Goal: Find specific page/section: Find specific page/section

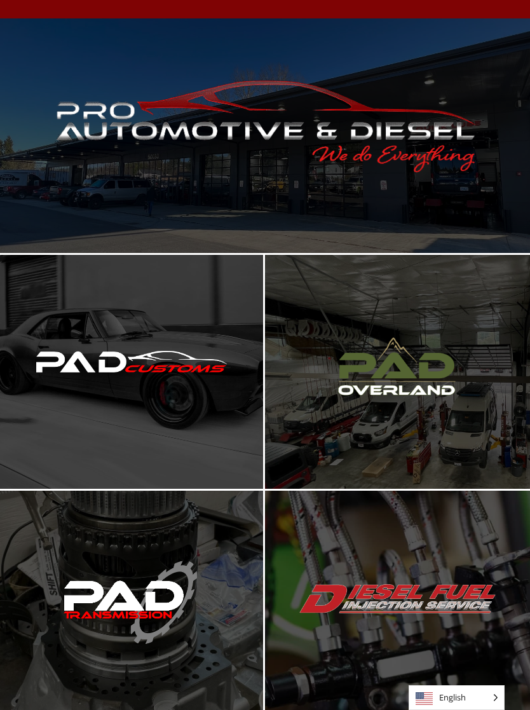
scroll to position [72, 0]
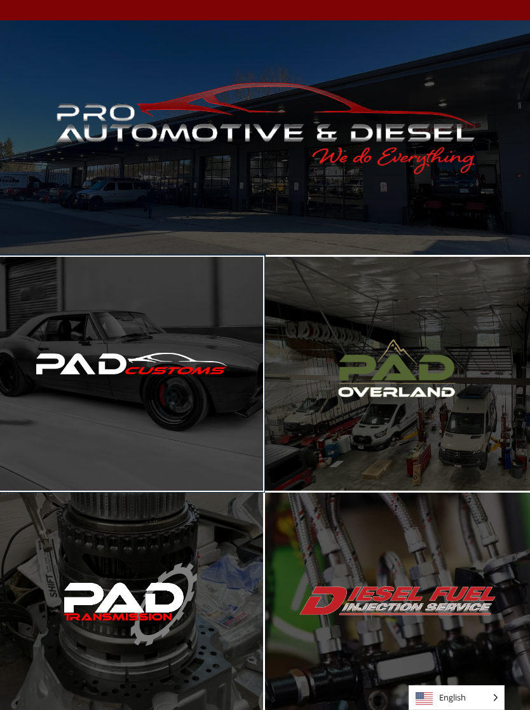
click at [179, 397] on div "Enter PAD Customs" at bounding box center [131, 374] width 263 height 235
click at [148, 375] on span "Enter PAD Customs" at bounding box center [132, 374] width 134 height 26
click at [186, 333] on div "Enter PAD Customs" at bounding box center [131, 374] width 263 height 235
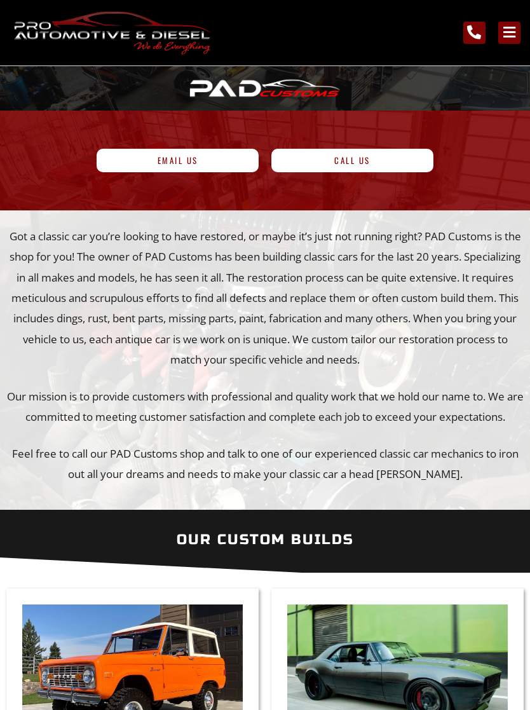
click at [516, 33] on icon "main navigation menu" at bounding box center [509, 32] width 14 height 14
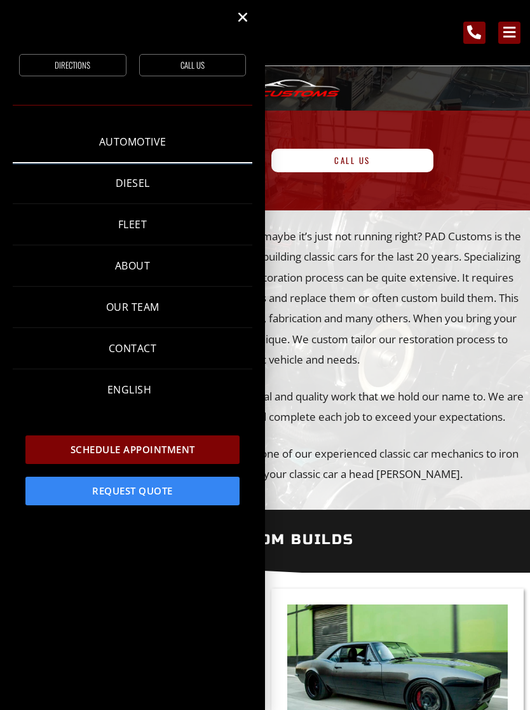
click at [142, 134] on link "Automotive" at bounding box center [133, 141] width 240 height 41
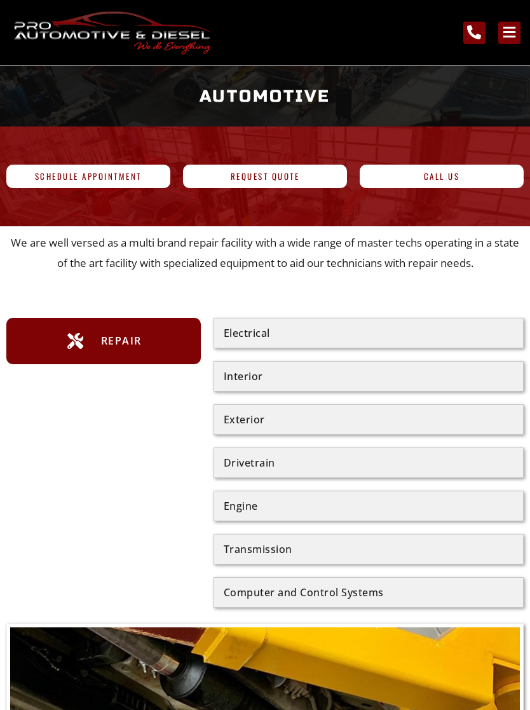
click at [411, 418] on div "Exterior" at bounding box center [369, 420] width 290 height 10
click at [271, 424] on div "Exterior" at bounding box center [369, 420] width 290 height 10
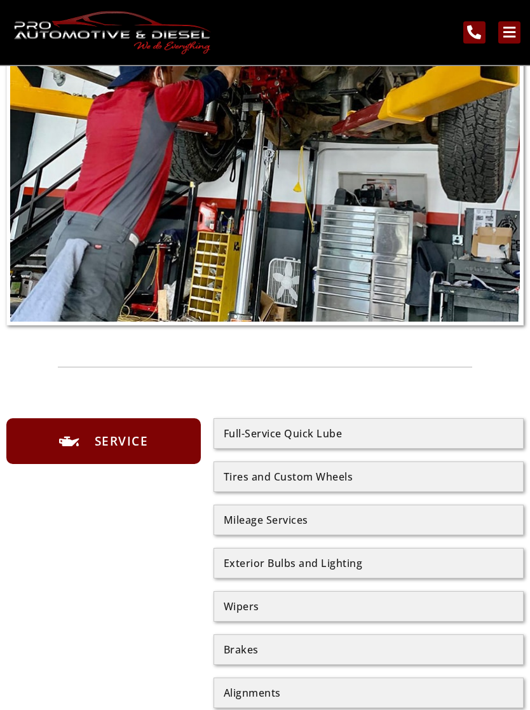
scroll to position [689, 0]
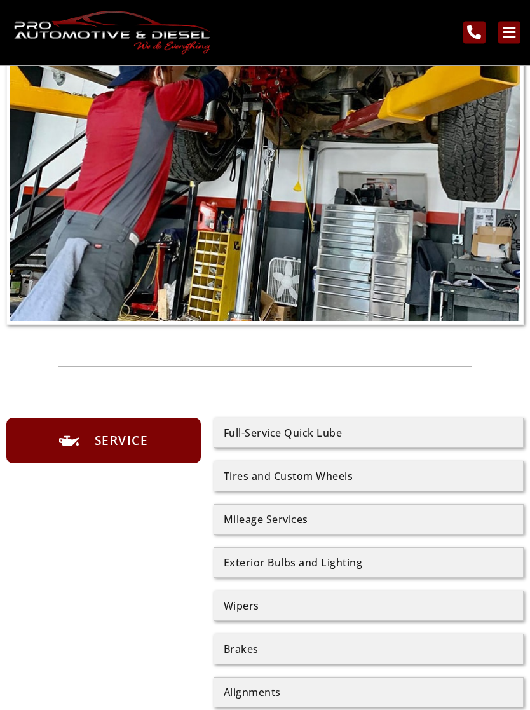
click at [333, 472] on div "Tires and Custom Wheels" at bounding box center [369, 477] width 290 height 10
click at [301, 460] on div "Full-Service Quick Lube Tires and Custom Wheels Mileage Services Exterior Bulbs…" at bounding box center [369, 628] width 310 height 420
click at [301, 459] on div "Full-Service Quick Lube Tires and Custom Wheels Mileage Services Exterior Bulbs…" at bounding box center [369, 628] width 310 height 420
click at [301, 474] on div "Tires and Custom Wheels" at bounding box center [369, 477] width 290 height 10
click at [312, 466] on div "Tires and Custom Wheels" at bounding box center [369, 477] width 310 height 31
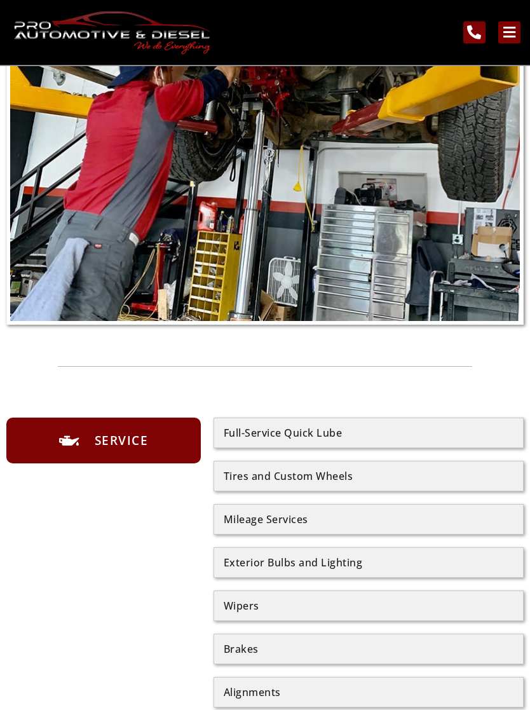
click at [306, 472] on div "Tires and Custom Wheels" at bounding box center [369, 477] width 290 height 10
click at [169, 436] on li "Service" at bounding box center [104, 441] width 182 height 20
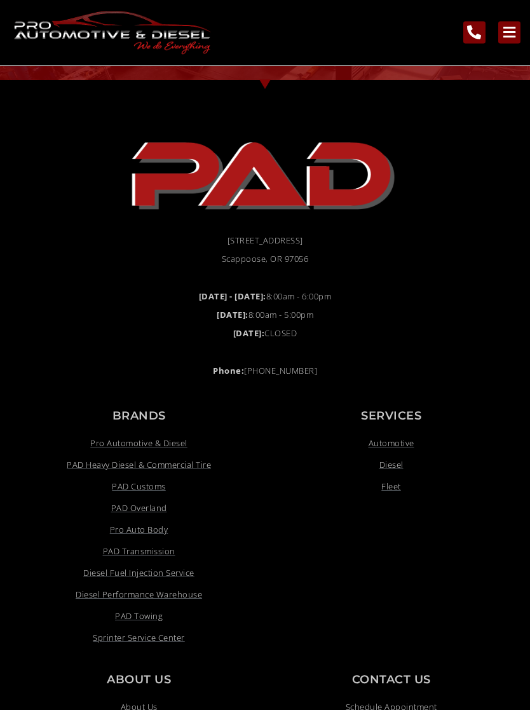
scroll to position [4139, 0]
